Goal: Navigation & Orientation: Find specific page/section

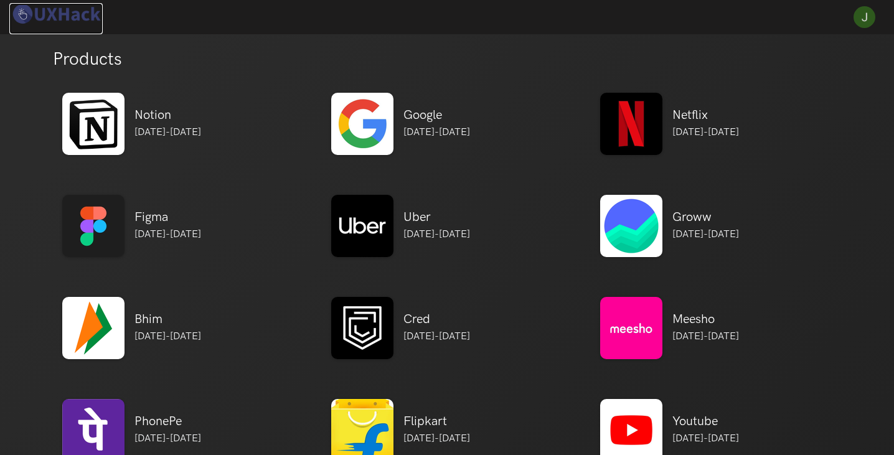
click at [66, 14] on img at bounding box center [55, 14] width 93 height 22
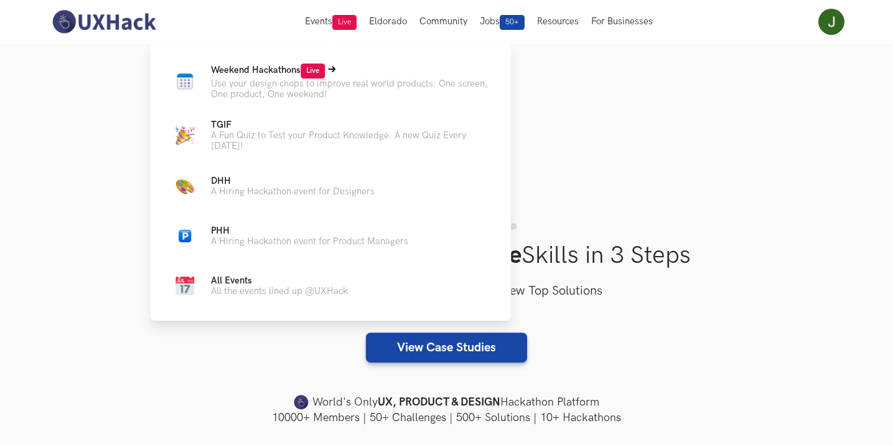
click at [262, 65] on span "Weekend Hackathons Live" at bounding box center [268, 70] width 114 height 11
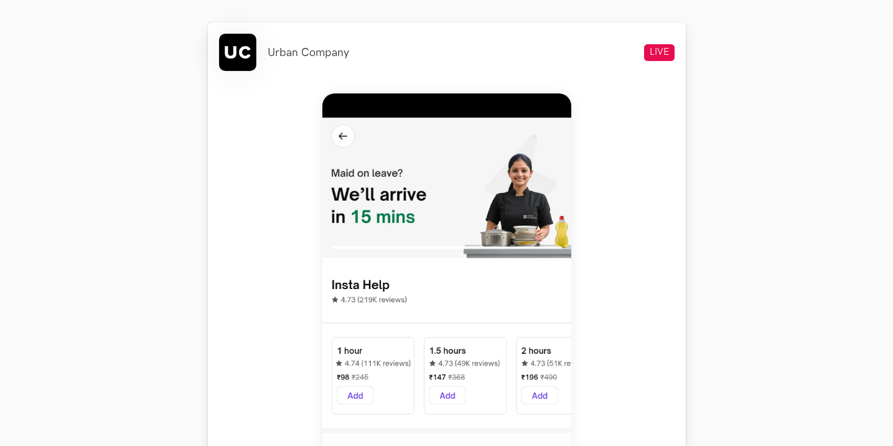
scroll to position [623, 0]
